Goal: Communication & Community: Connect with others

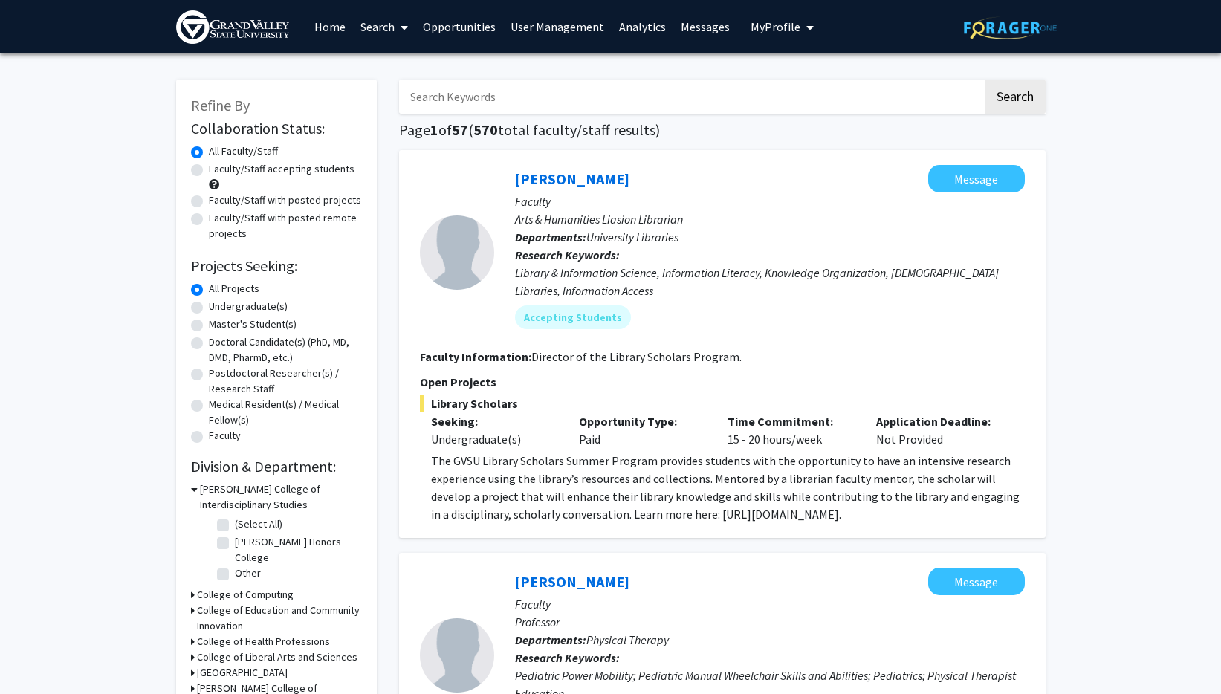
click at [503, 106] on input "Search Keywords" at bounding box center [690, 97] width 583 height 34
type input "statistics"
click at [985, 80] on button "Search" at bounding box center [1015, 97] width 61 height 34
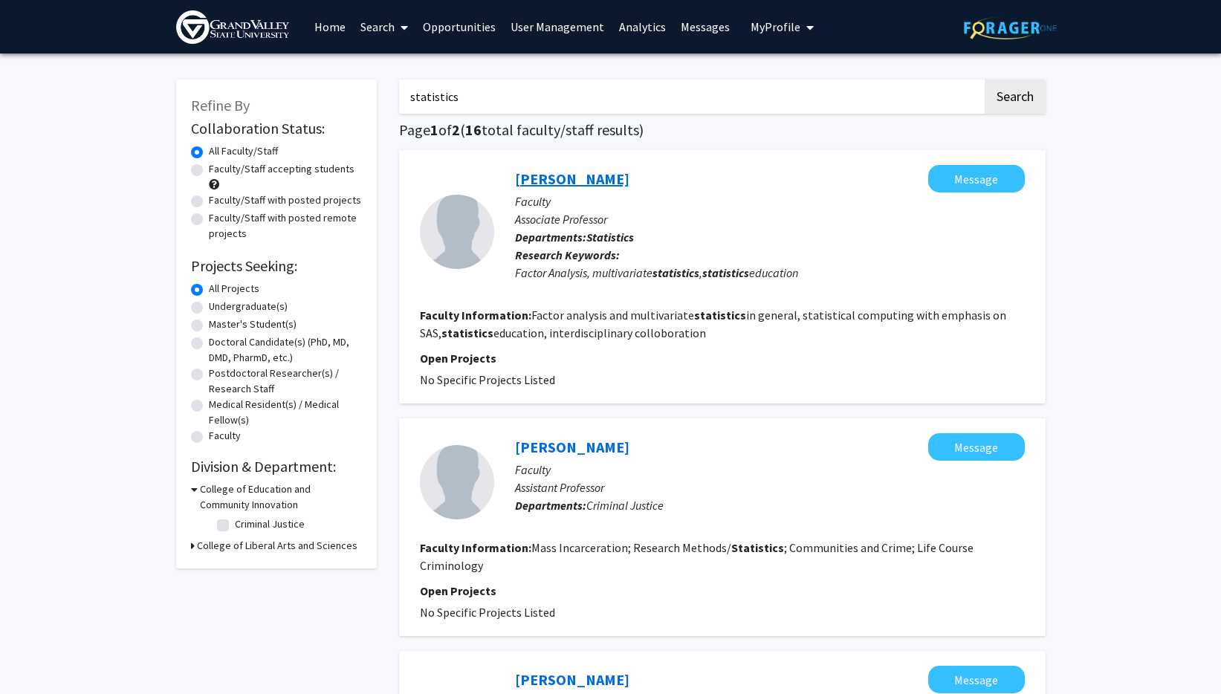
click at [587, 180] on link "[PERSON_NAME]" at bounding box center [572, 178] width 114 height 19
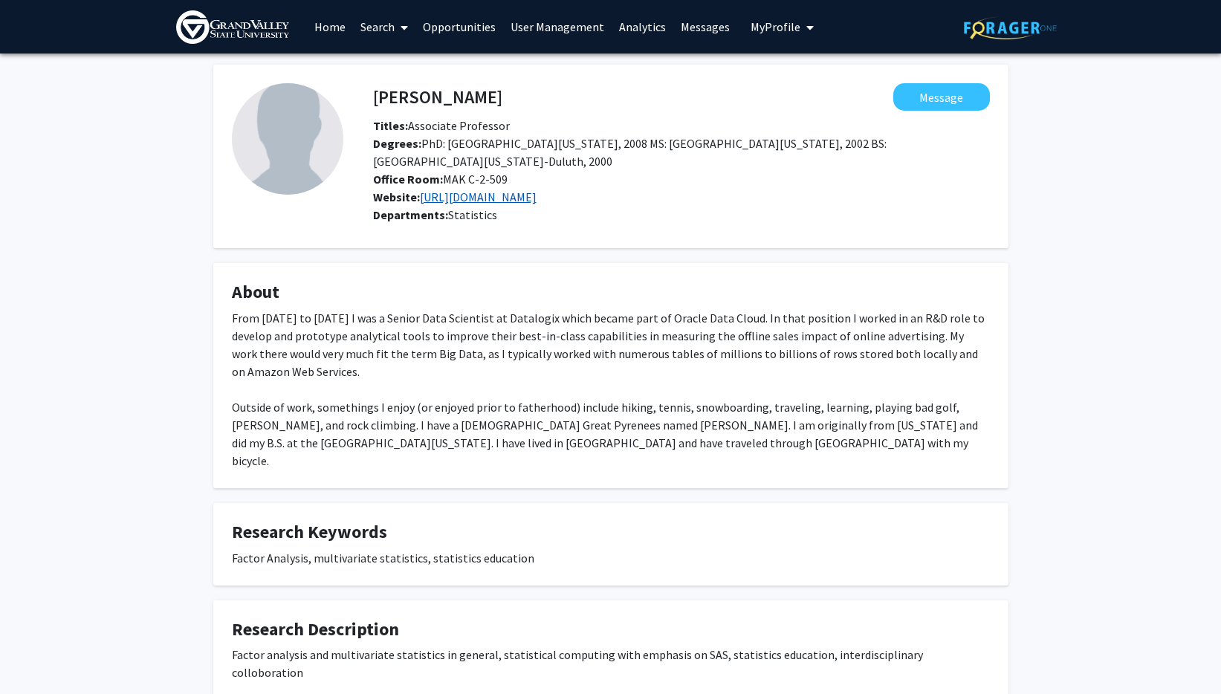
click at [529, 198] on link "[URL][DOMAIN_NAME]" at bounding box center [478, 197] width 117 height 15
click at [947, 100] on button "Message" at bounding box center [941, 96] width 97 height 27
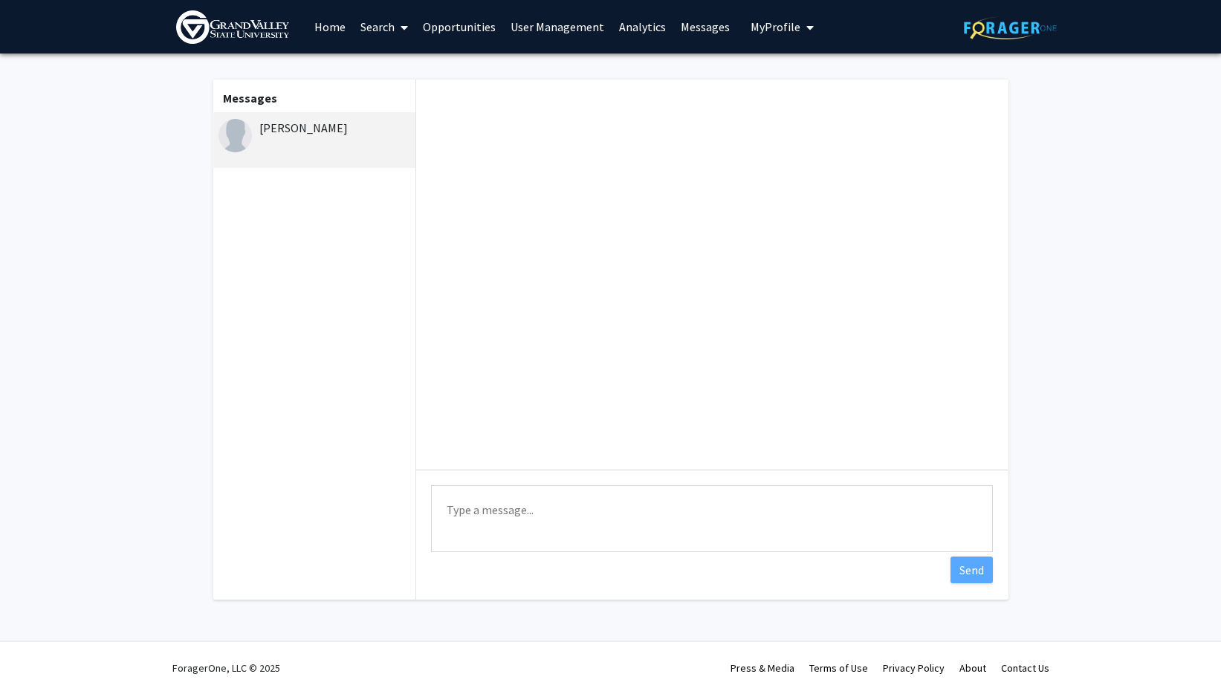
click at [499, 524] on textarea "Type a message" at bounding box center [712, 518] width 562 height 67
click at [526, 32] on link "User Management" at bounding box center [557, 27] width 109 height 52
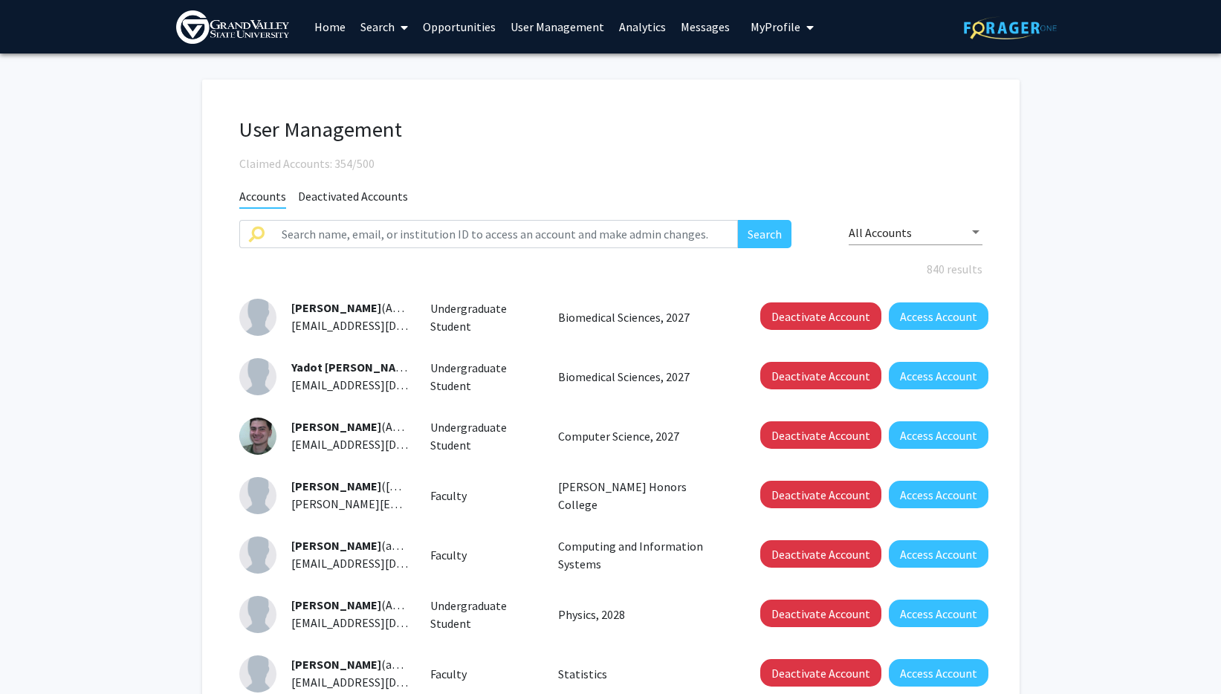
click at [703, 30] on link "Messages" at bounding box center [705, 27] width 64 height 52
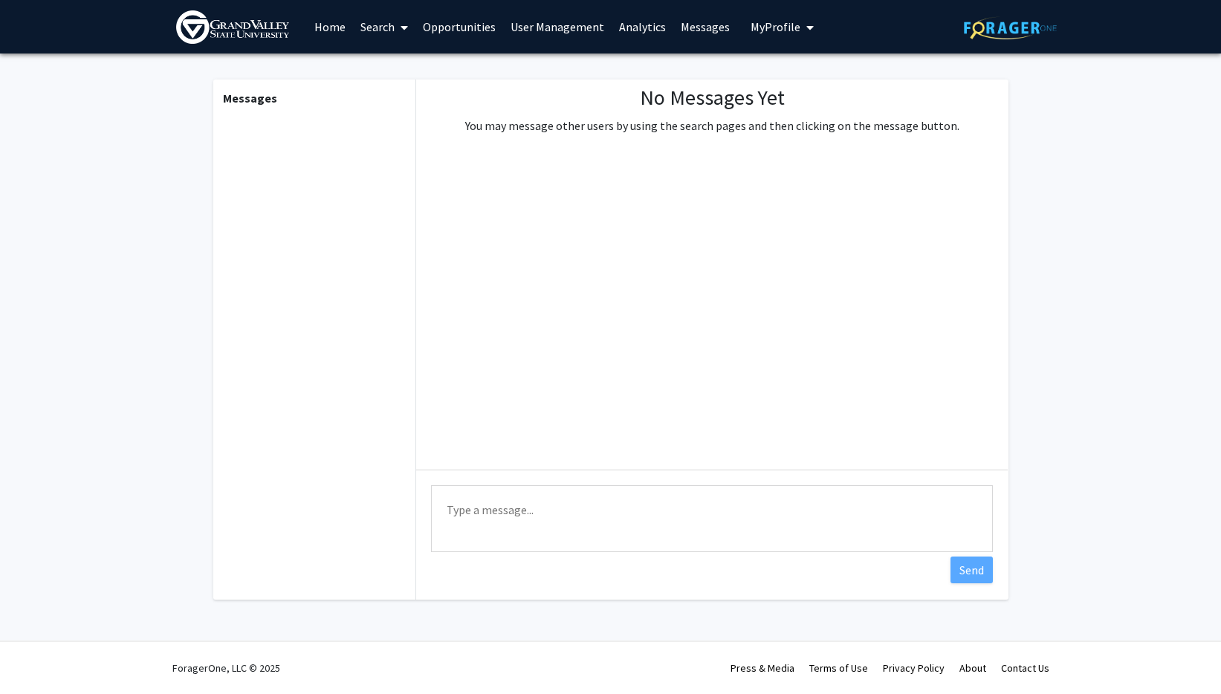
click at [337, 25] on link "Home" at bounding box center [330, 27] width 46 height 52
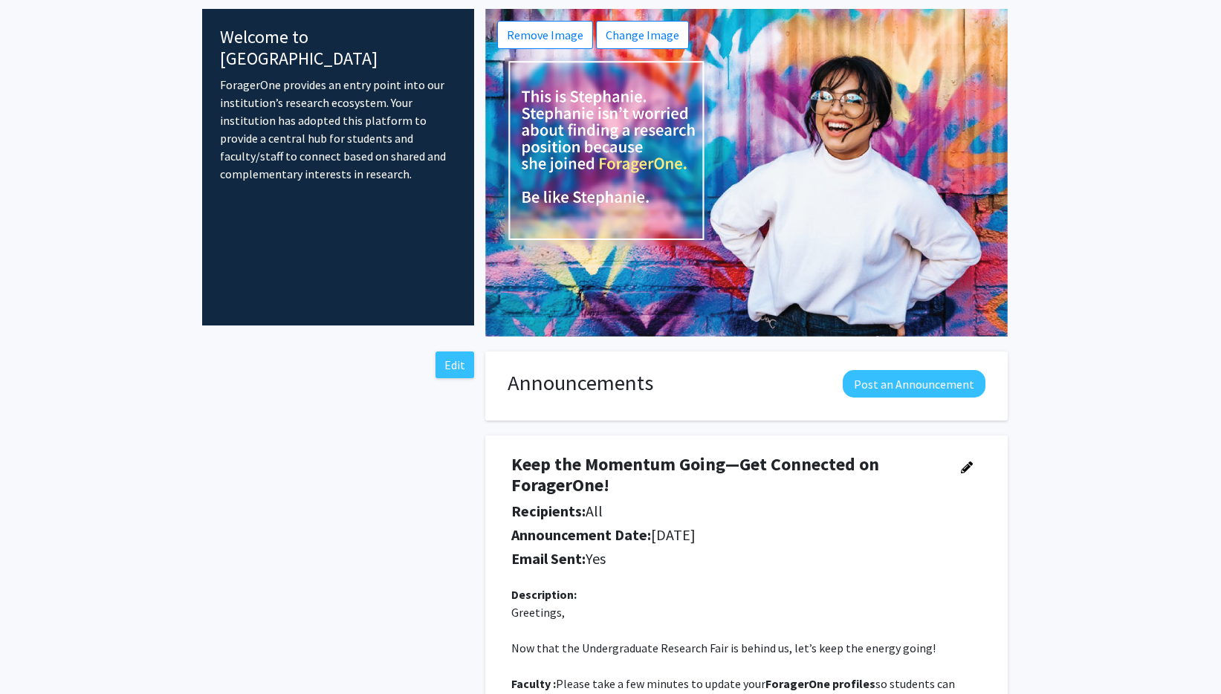
scroll to position [6, 0]
